Goal: Register for event/course

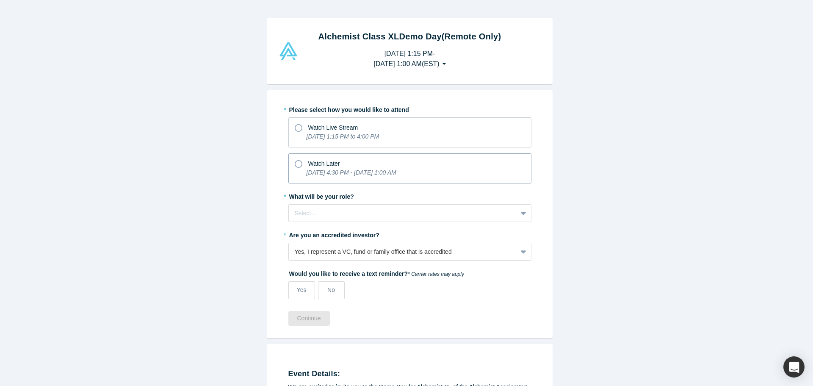
click at [315, 163] on span "Watch Later" at bounding box center [324, 163] width 32 height 7
click at [0, 0] on input "Watch Later [DATE] 4:30 PM - [DATE] 1:00 AM" at bounding box center [0, 0] width 0 height 0
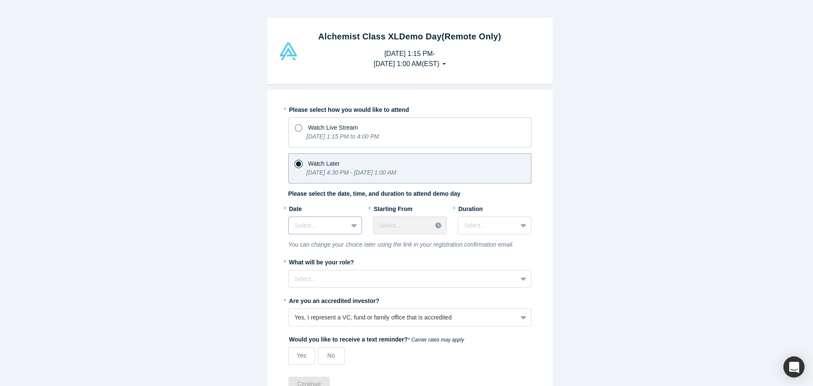
click at [309, 227] on div at bounding box center [318, 225] width 47 height 11
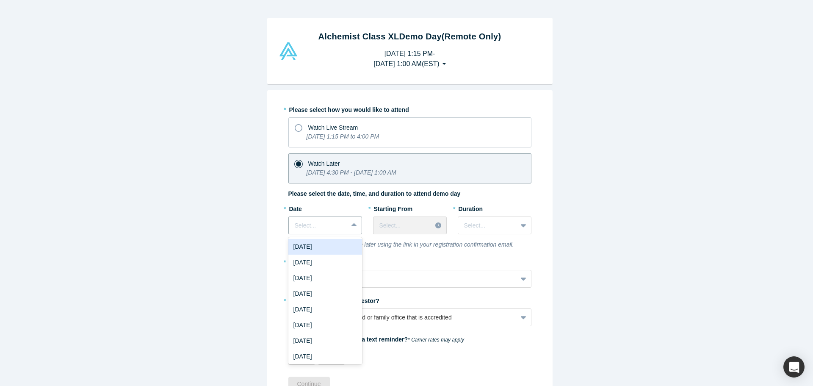
click at [322, 249] on div "[DATE]" at bounding box center [325, 247] width 74 height 16
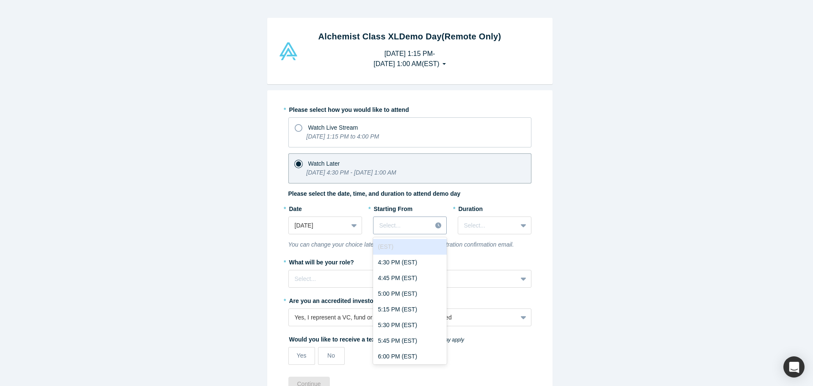
click at [390, 234] on div "Select..." at bounding box center [410, 225] width 74 height 18
click at [395, 269] on div "4:30 PM (EST)" at bounding box center [410, 262] width 74 height 16
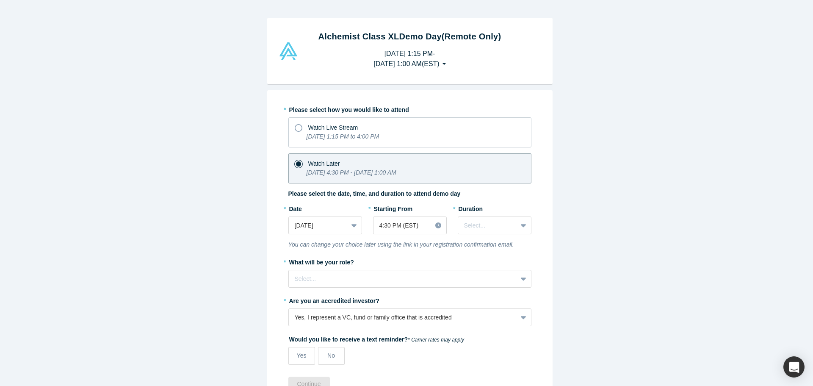
click at [484, 234] on div "* Duration Select..." at bounding box center [495, 220] width 74 height 39
click at [484, 226] on div at bounding box center [487, 225] width 47 height 11
click at [484, 331] on div "3 hours" at bounding box center [495, 325] width 74 height 16
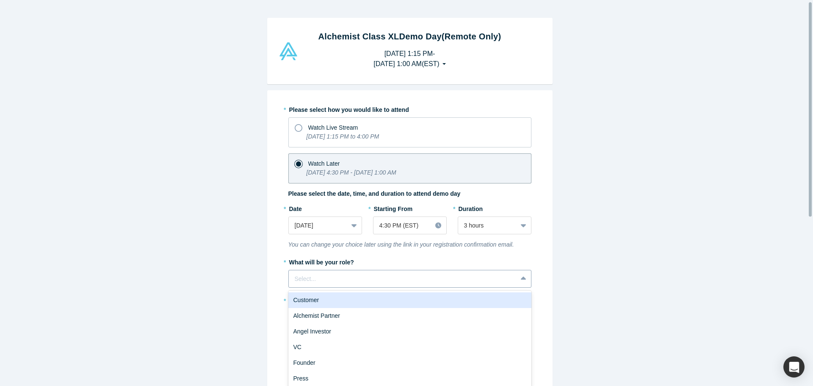
click at [392, 272] on div "Select..." at bounding box center [403, 279] width 228 height 14
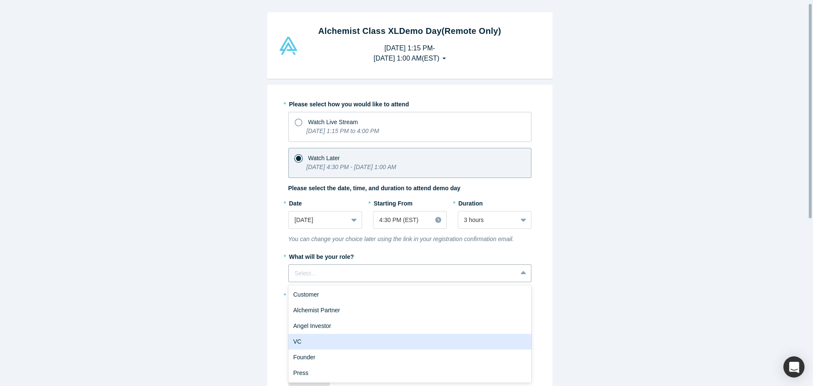
click at [338, 346] on div "VC" at bounding box center [409, 342] width 243 height 16
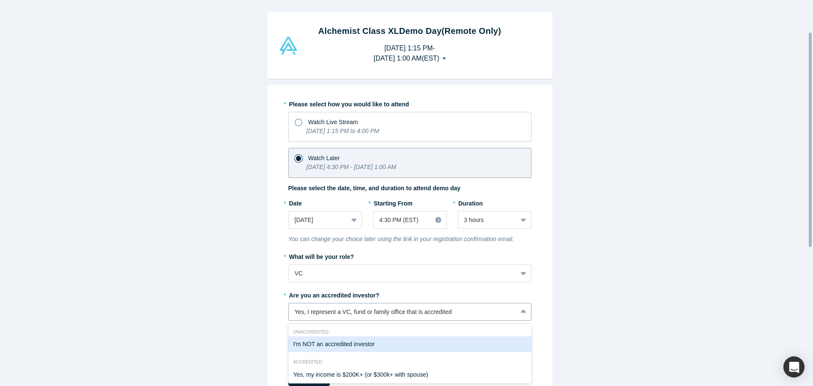
click at [351, 307] on div "7 results available. Use Up and Down to choose options, press Enter to select t…" at bounding box center [409, 312] width 243 height 18
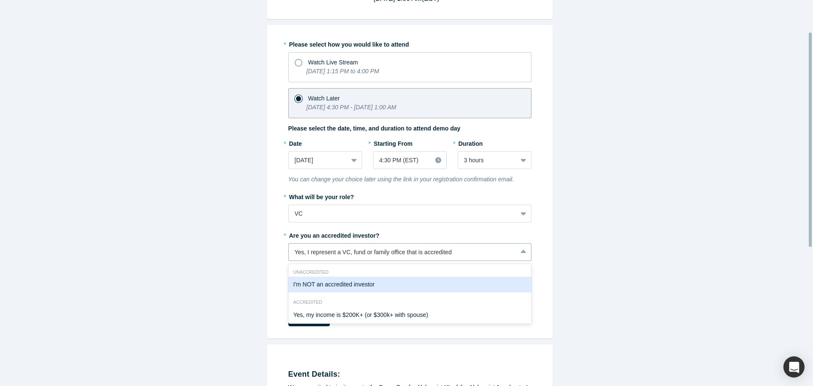
scroll to position [74, 0]
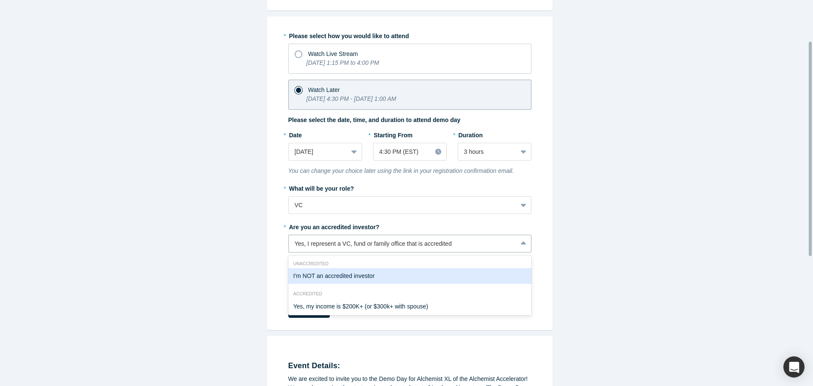
click at [571, 240] on div "Alchemist Class XL Demo Day (Remote Only) [DATE] 1:15 PM - [DATE] 1:00 AM ( EST…" at bounding box center [409, 196] width 819 height 392
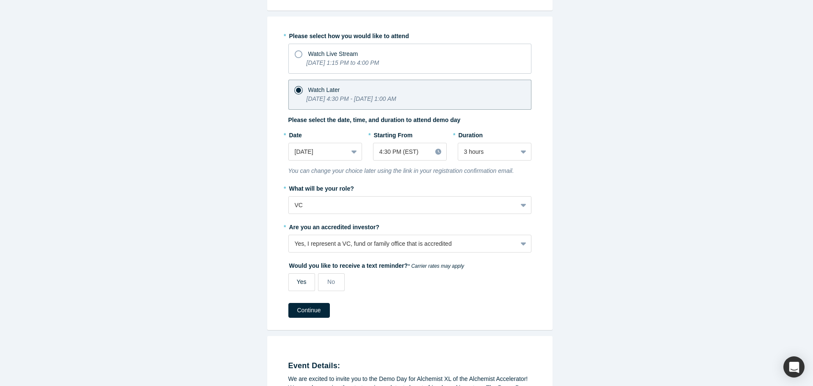
click at [289, 285] on label "Yes" at bounding box center [301, 282] width 27 height 18
click at [0, 0] on input "Yes" at bounding box center [0, 0] width 0 height 0
select select "US"
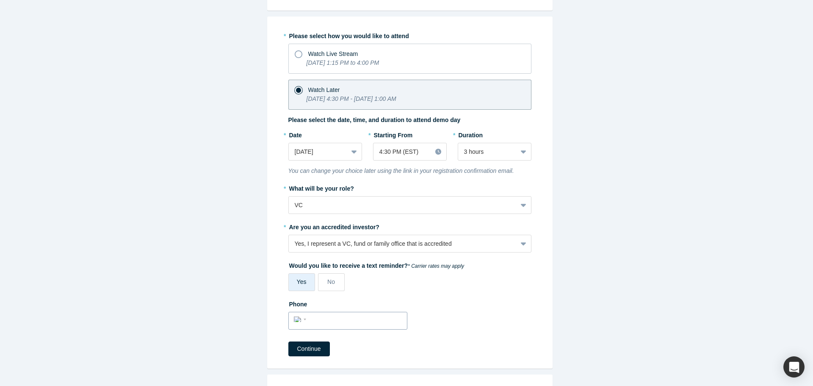
click at [331, 312] on div "International [GEOGRAPHIC_DATA] [GEOGRAPHIC_DATA] [GEOGRAPHIC_DATA] [GEOGRAPHIC…" at bounding box center [348, 319] width 108 height 14
click at [342, 320] on input "tel" at bounding box center [355, 319] width 93 height 12
click at [329, 319] on input "(848) 009-377" at bounding box center [355, 319] width 93 height 12
type input "[PHONE_NUMBER]"
click at [309, 349] on button "Continue" at bounding box center [308, 348] width 41 height 15
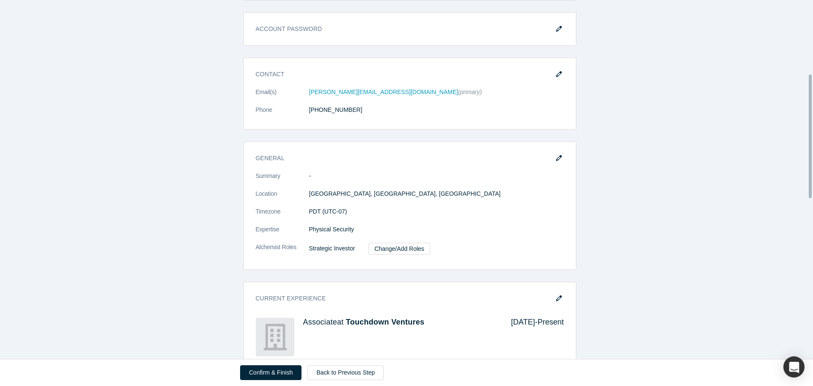
scroll to position [254, 0]
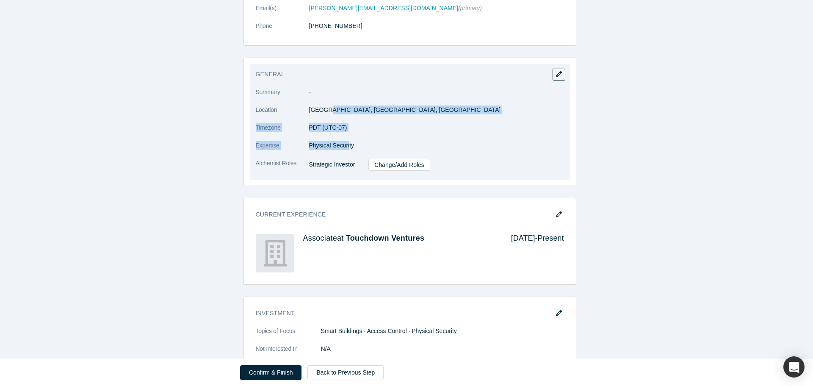
drag, startPoint x: 322, startPoint y: 110, endPoint x: 344, endPoint y: 142, distance: 39.0
click at [344, 142] on dl "Summary - Location [GEOGRAPHIC_DATA], [GEOGRAPHIC_DATA], [GEOGRAPHIC_DATA] Time…" at bounding box center [410, 134] width 308 height 92
click at [344, 142] on span "Physical Security" at bounding box center [331, 145] width 45 height 7
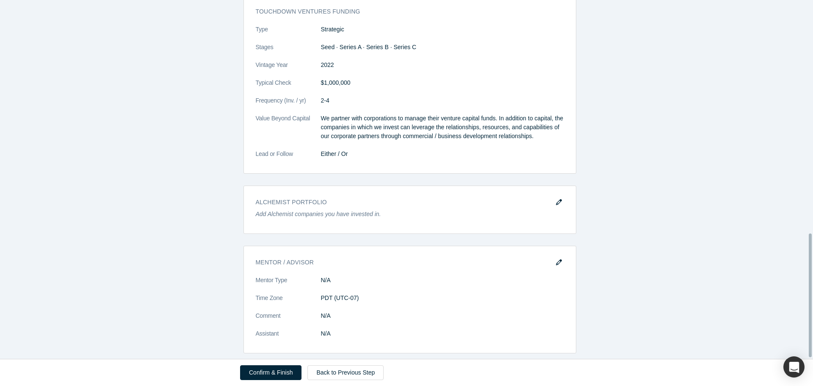
scroll to position [678, 0]
click at [285, 375] on button "Confirm & Finish" at bounding box center [270, 372] width 61 height 15
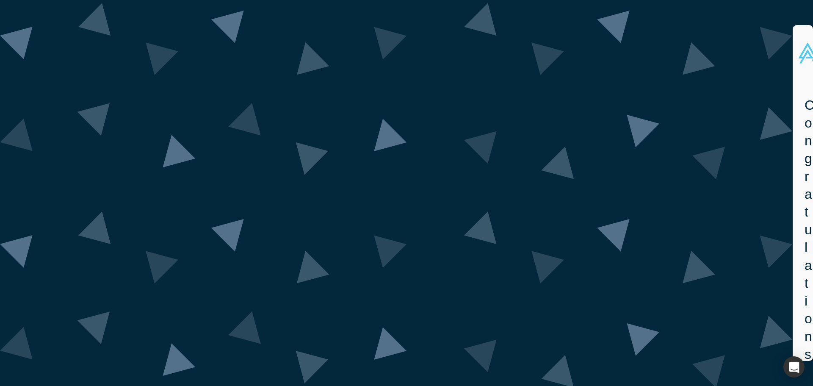
drag, startPoint x: 369, startPoint y: 145, endPoint x: 516, endPoint y: 146, distance: 146.9
drag, startPoint x: 382, startPoint y: 236, endPoint x: 458, endPoint y: 281, distance: 88.0
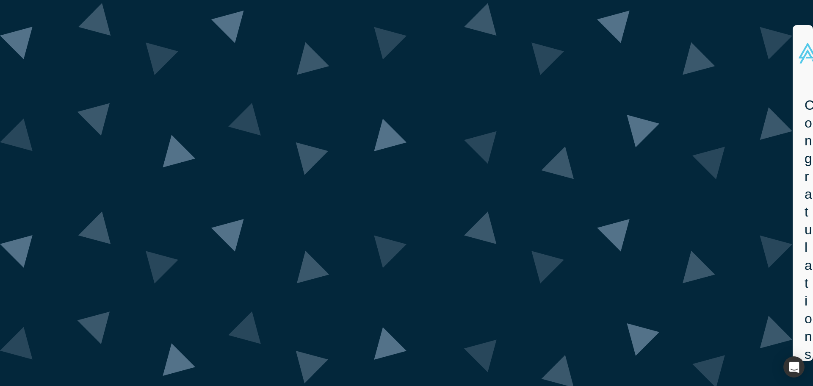
drag, startPoint x: 426, startPoint y: 139, endPoint x: 504, endPoint y: 173, distance: 84.9
